Goal: Information Seeking & Learning: Learn about a topic

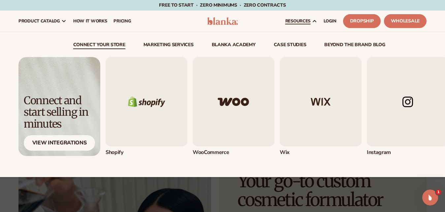
click at [305, 22] on span "resources" at bounding box center [297, 20] width 25 height 5
click at [312, 21] on icon at bounding box center [314, 20] width 5 height 5
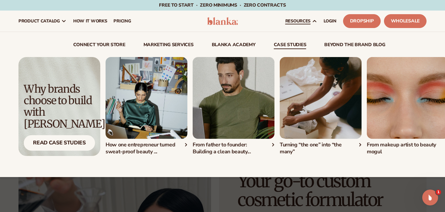
click at [186, 145] on div "How one entrepreneur turned sweat-proof beauty ..." at bounding box center [147, 149] width 82 height 14
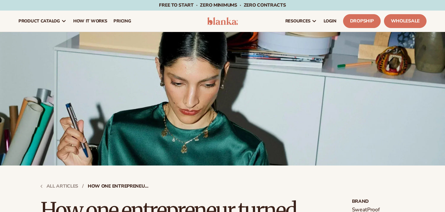
click at [415, 79] on img at bounding box center [222, 99] width 445 height 134
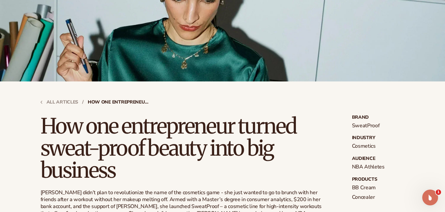
scroll to position [101, 0]
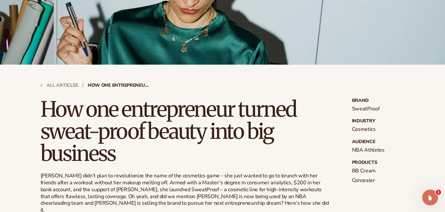
click at [421, 135] on div "All articles / How one entrepreneur turned sweat-proof beauty into big business…" at bounding box center [222, 139] width 401 height 149
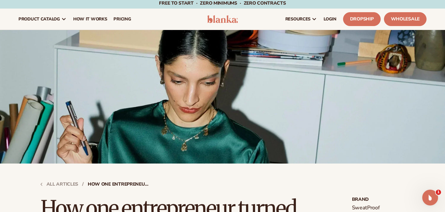
scroll to position [0, 0]
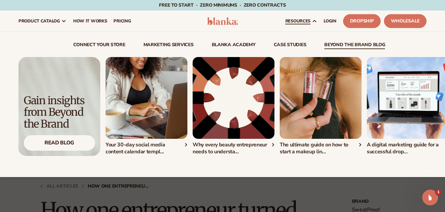
click at [401, 90] on img "4 / 5" at bounding box center [408, 98] width 82 height 82
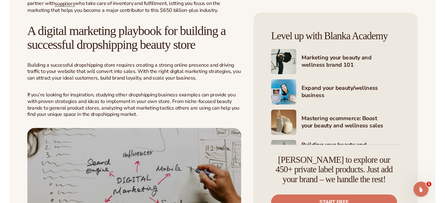
scroll to position [622, 0]
